Goal: Transaction & Acquisition: Purchase product/service

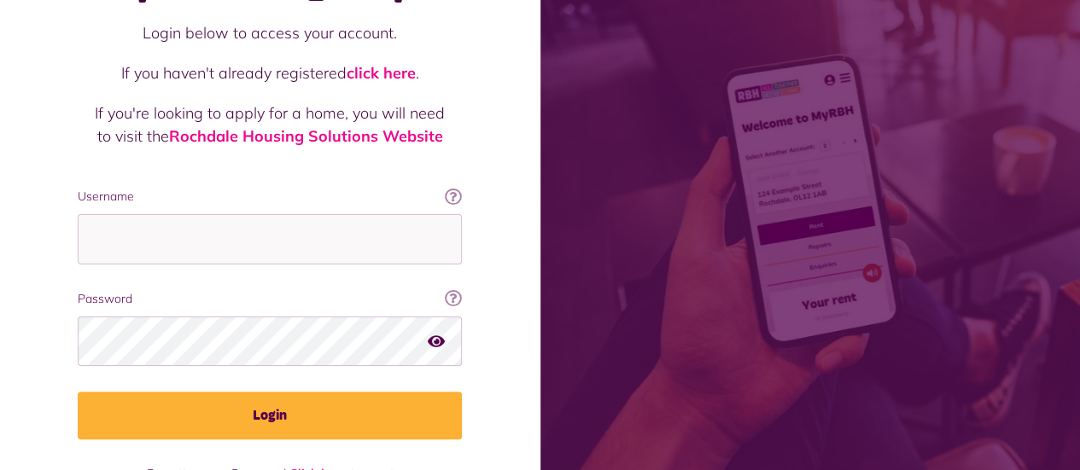
scroll to position [171, 0]
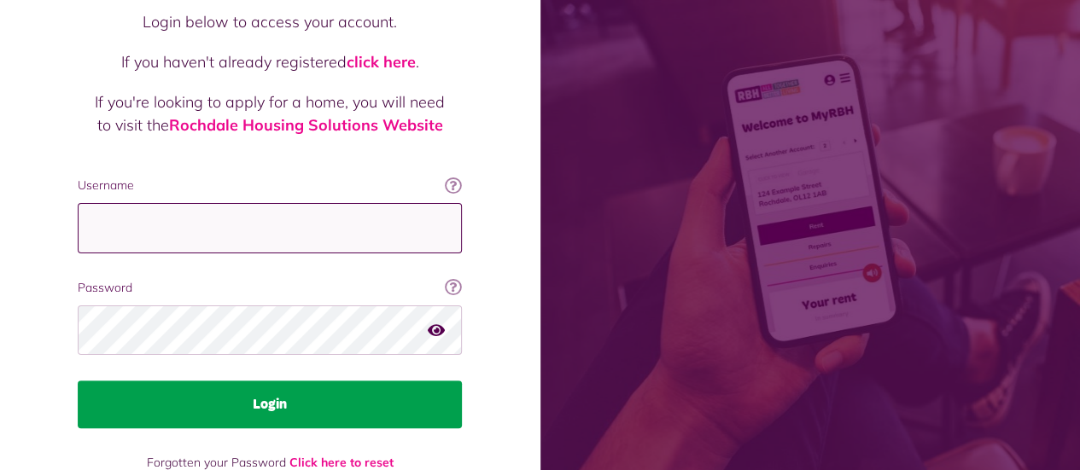
type input "**********"
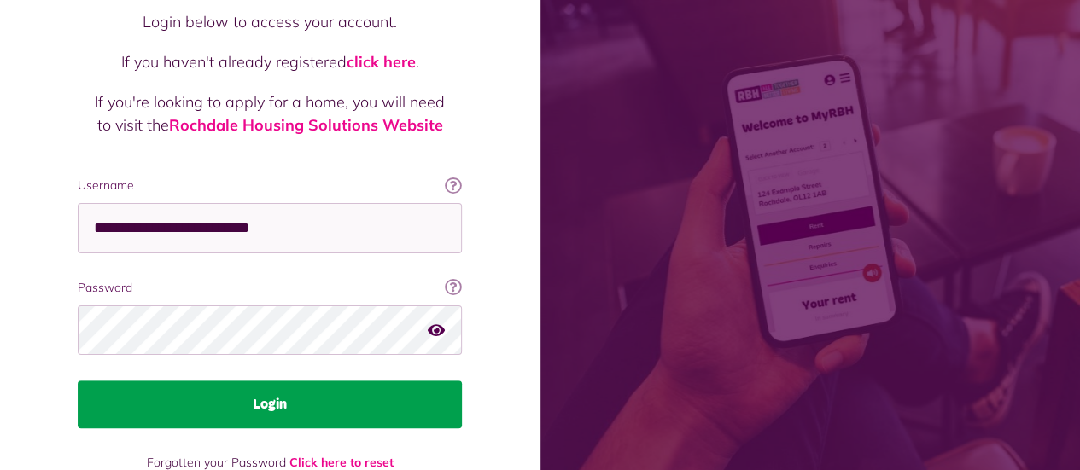
click at [292, 382] on button "Login" at bounding box center [270, 405] width 384 height 48
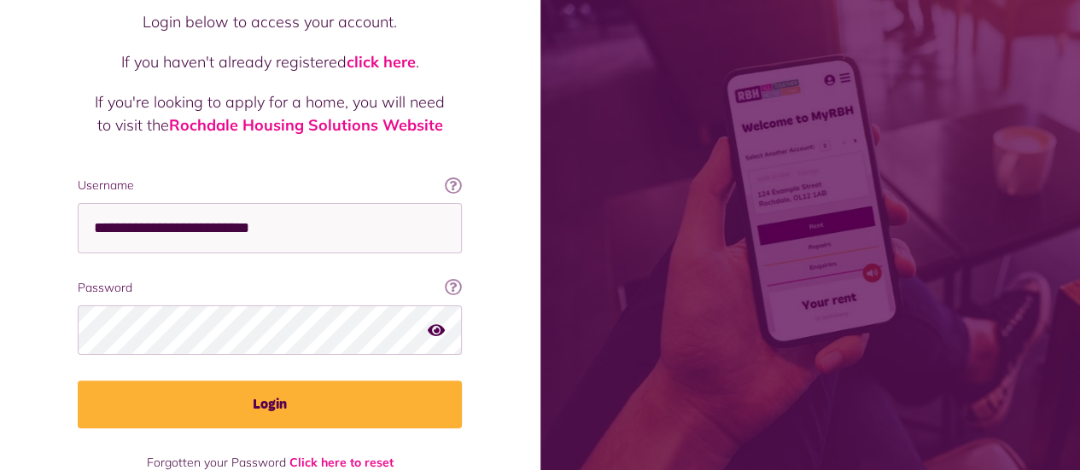
scroll to position [184, 0]
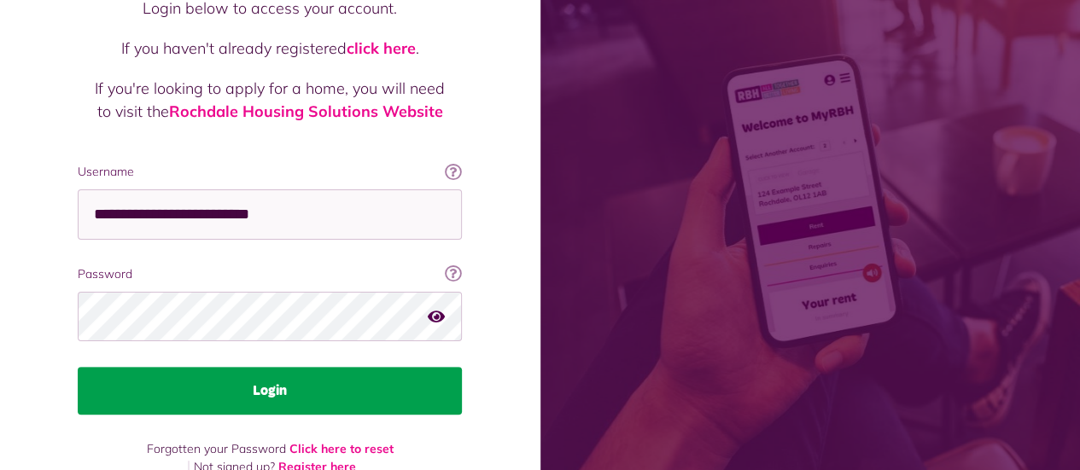
click at [296, 367] on button "Login" at bounding box center [270, 391] width 384 height 48
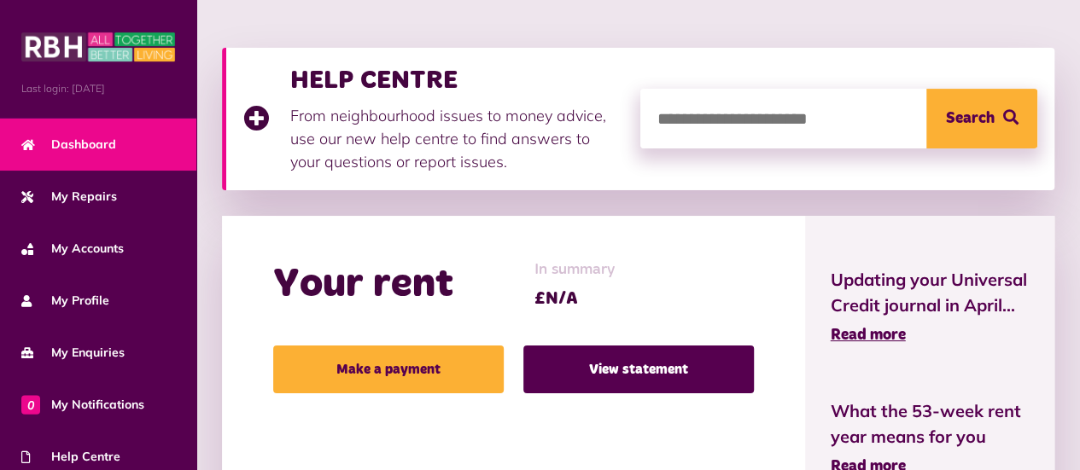
scroll to position [256, 0]
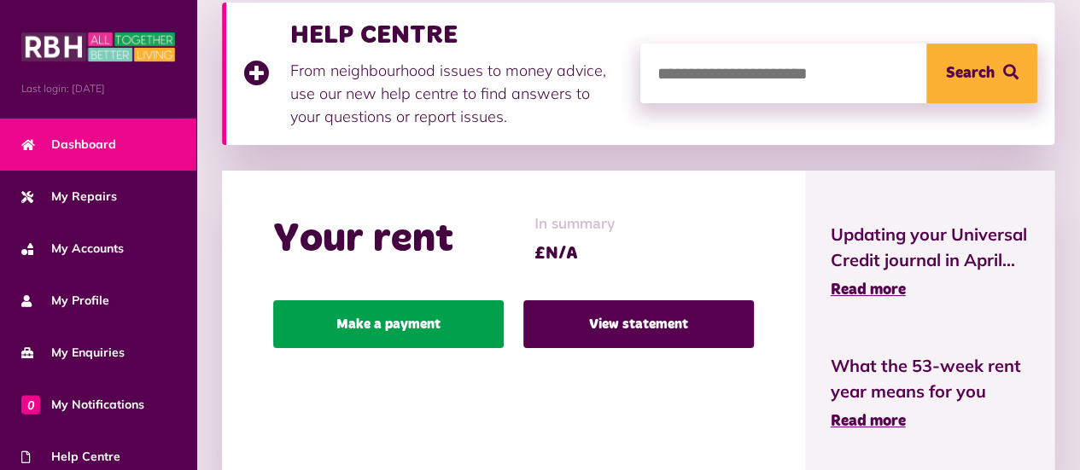
click at [417, 315] on link "Make a payment" at bounding box center [388, 325] width 231 height 48
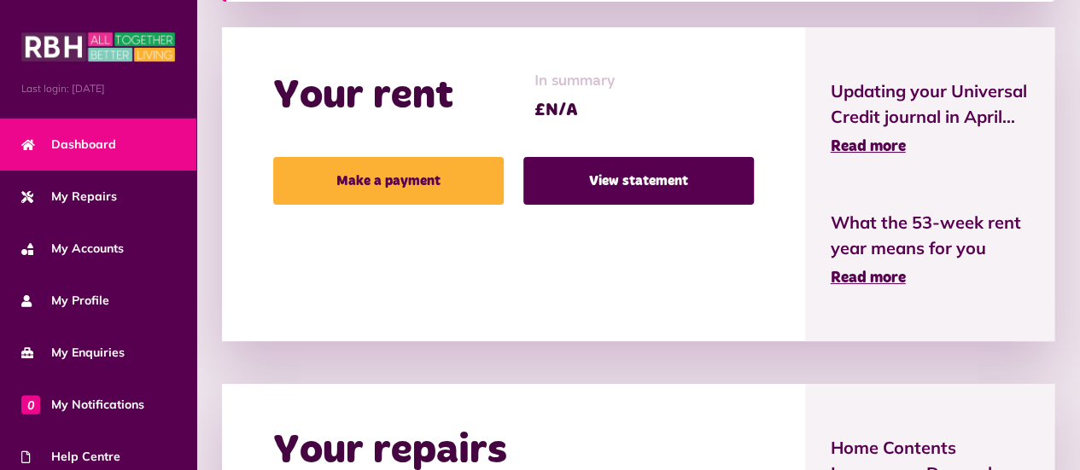
scroll to position [427, 0]
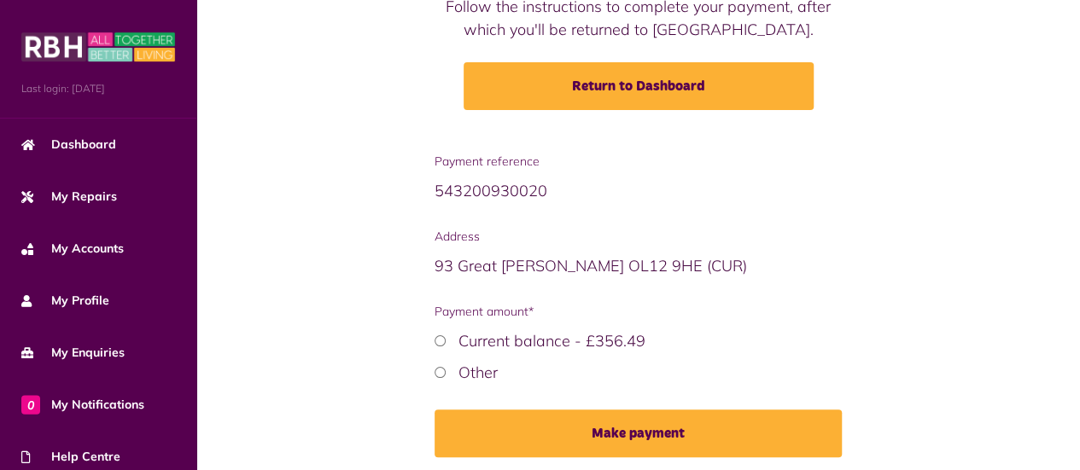
scroll to position [256, 0]
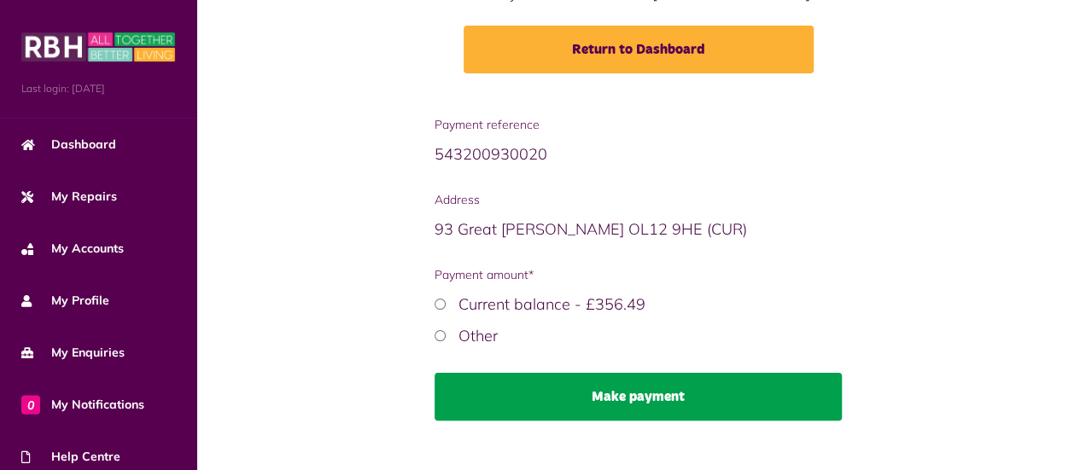
click at [620, 398] on button "Make payment" at bounding box center [639, 397] width 408 height 48
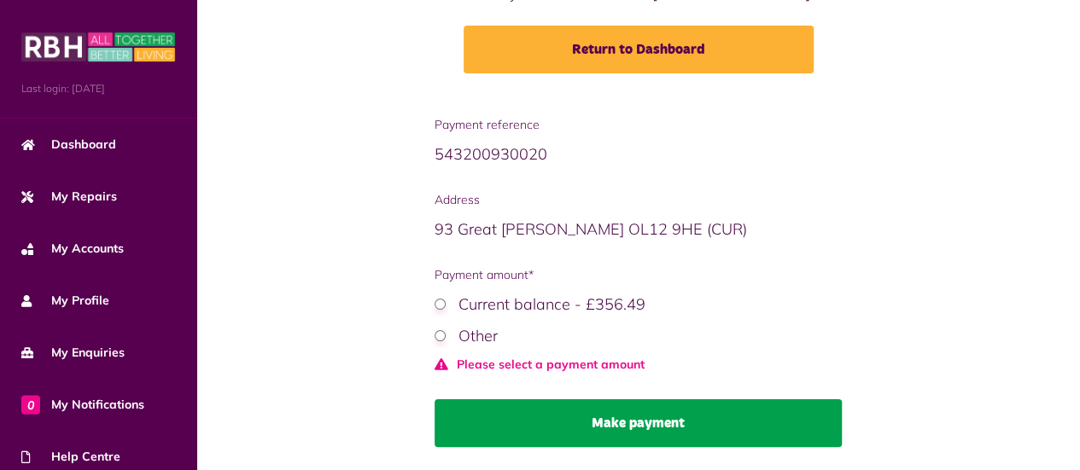
scroll to position [309, 0]
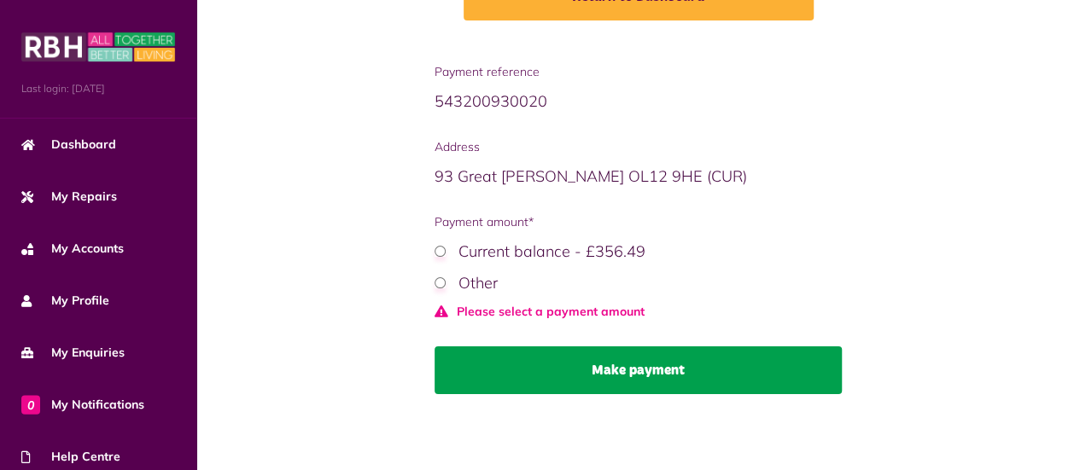
click at [603, 368] on button "Make payment" at bounding box center [639, 371] width 408 height 48
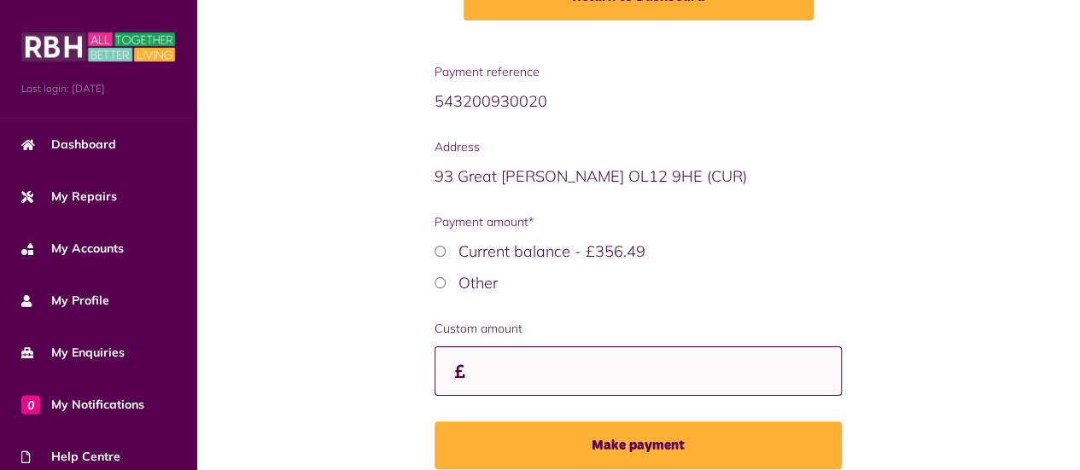
click at [603, 380] on input "Custom amount" at bounding box center [639, 372] width 408 height 50
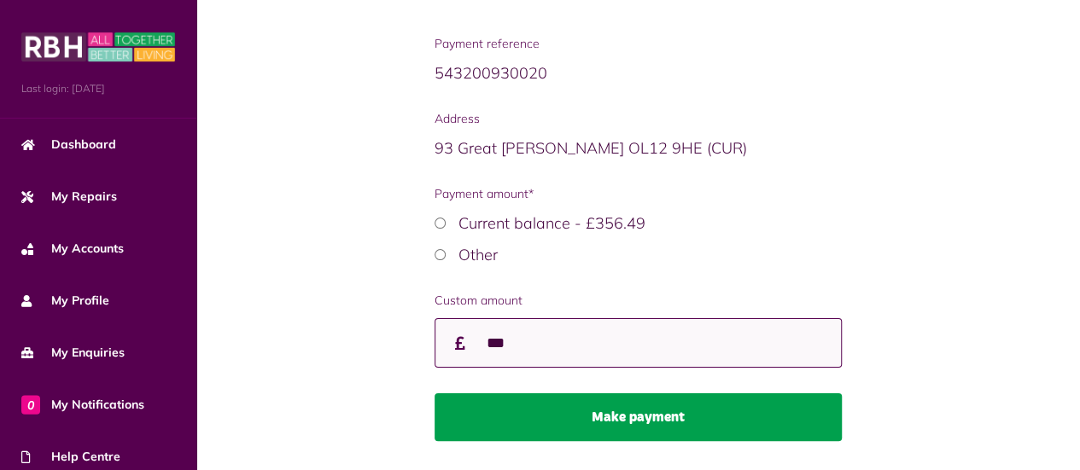
scroll to position [384, 0]
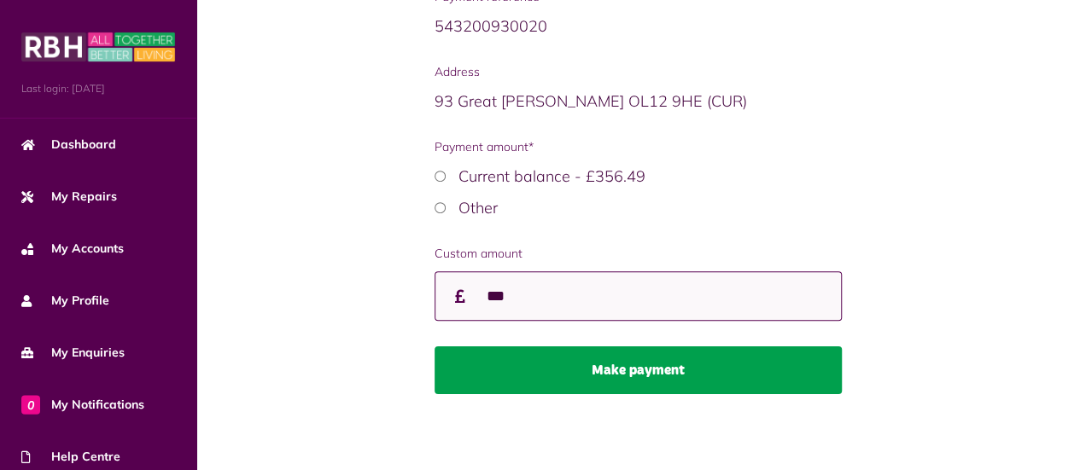
type input "***"
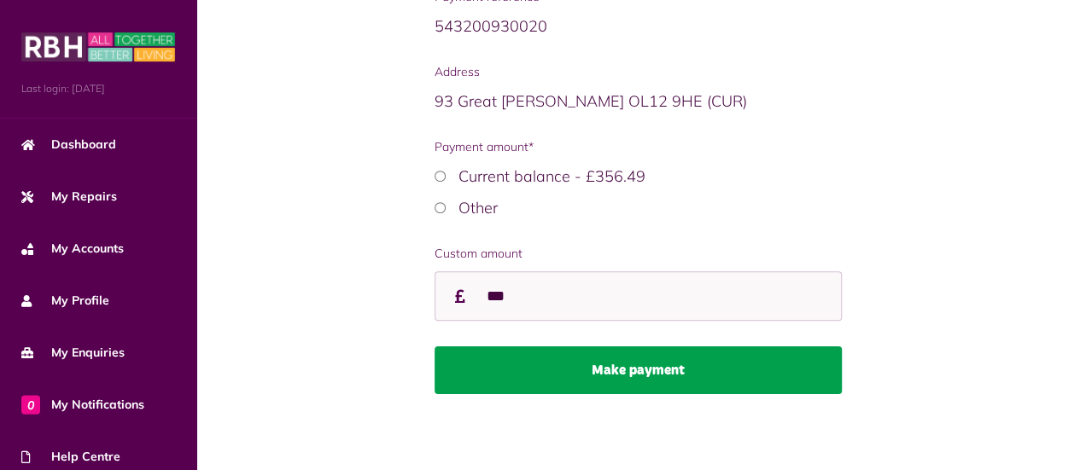
click at [681, 359] on button "Make payment" at bounding box center [639, 371] width 408 height 48
